Goal: Obtain resource: Obtain resource

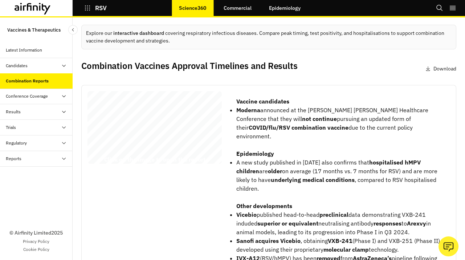
click at [170, 129] on div "RSV Combination Vaccines Report [DATE] © 2025 Airfinity – Private & Confidentia…" at bounding box center [154, 128] width 134 height 75
